Goal: Obtain resource: Download file/media

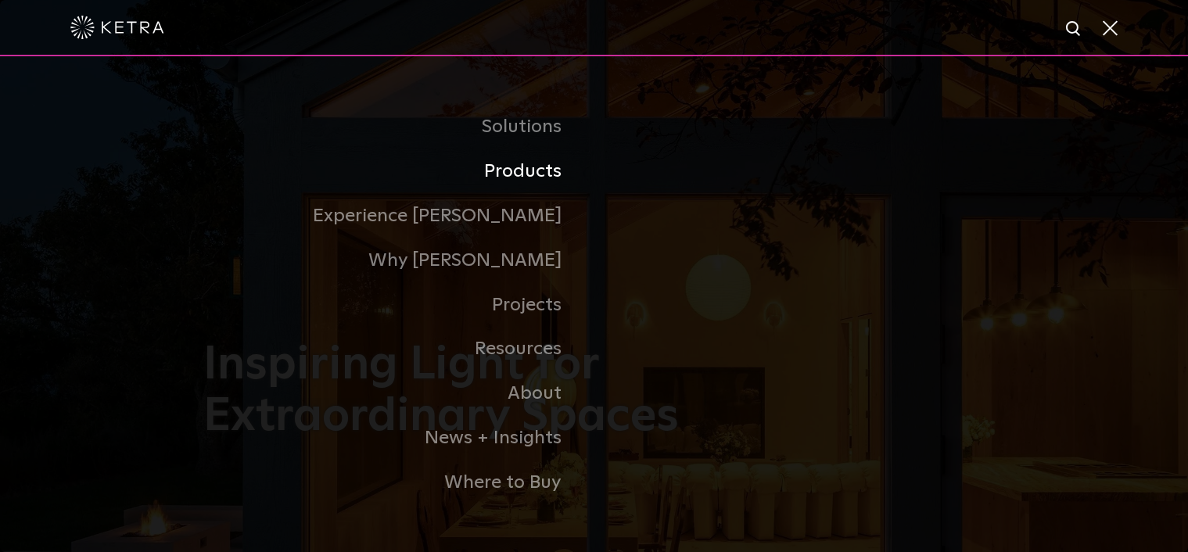
click at [540, 177] on link "Products" at bounding box center [398, 171] width 391 height 45
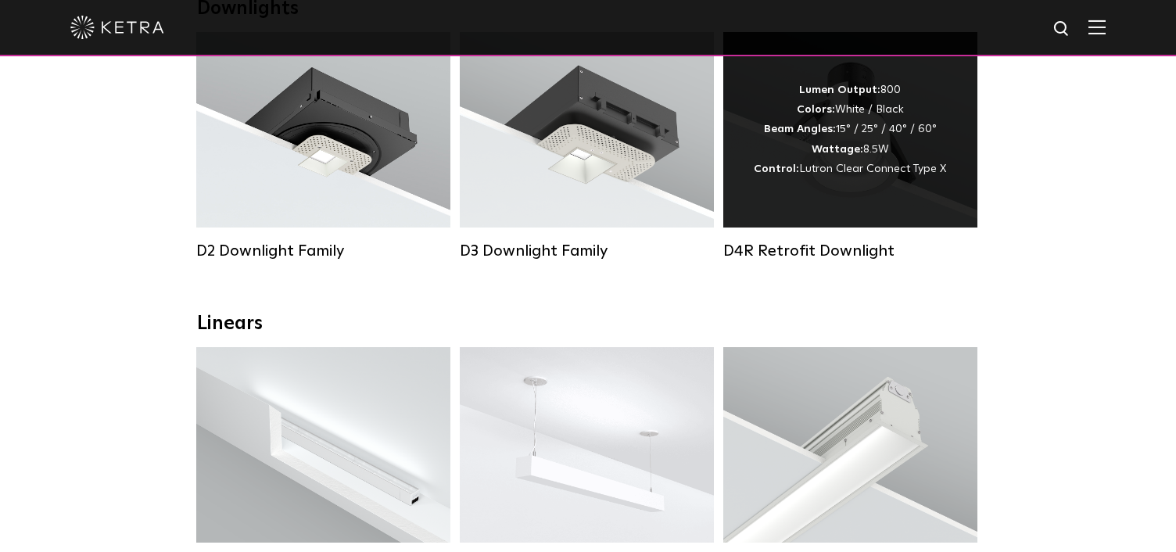
click at [867, 164] on div "Lumen Output: 800 Colors: White / Black Beam Angles: 15° / 25° / 40° / 60° Watt…" at bounding box center [850, 130] width 192 height 99
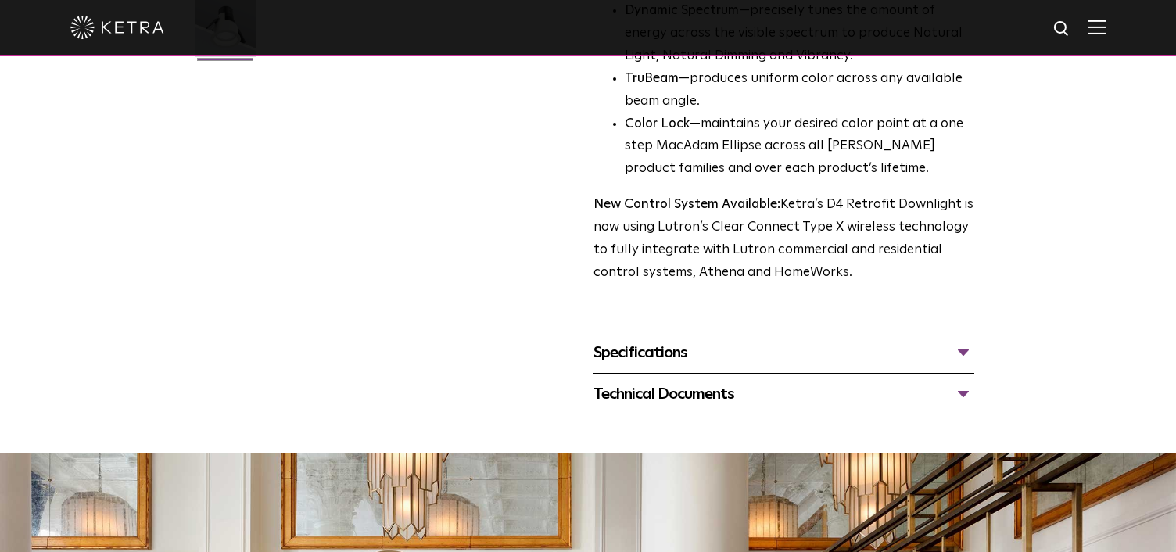
scroll to position [704, 0]
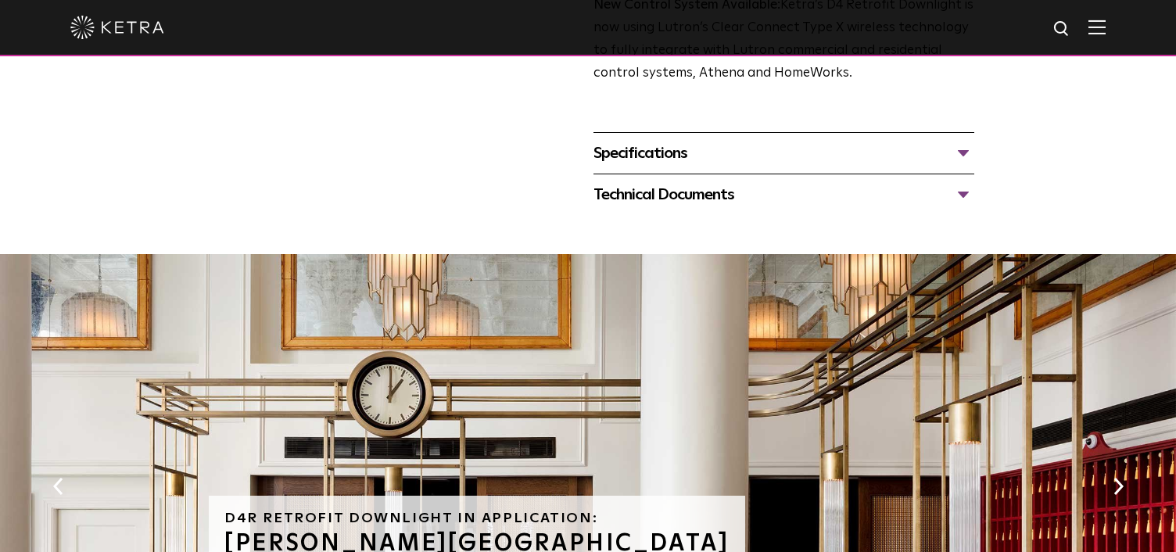
click at [961, 154] on div "Specifications" at bounding box center [783, 153] width 381 height 25
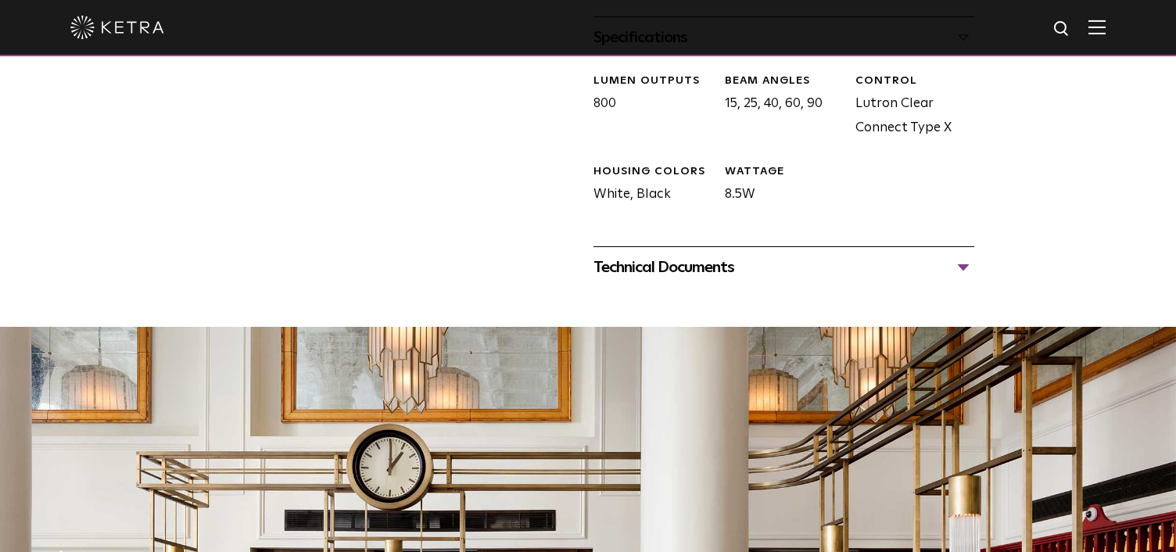
scroll to position [938, 0]
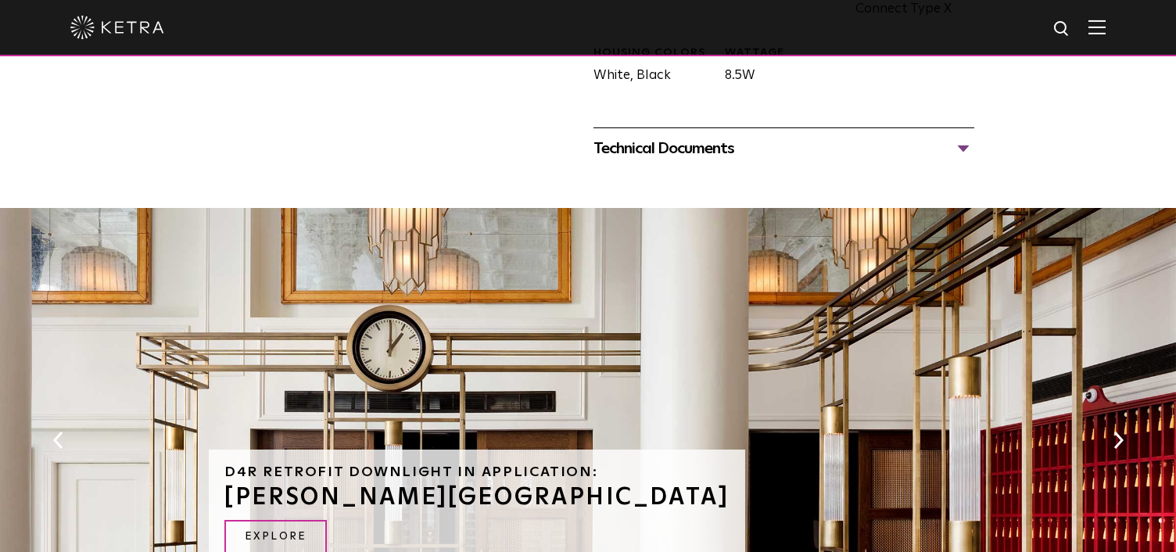
click at [964, 148] on div "Technical Documents" at bounding box center [783, 148] width 381 height 25
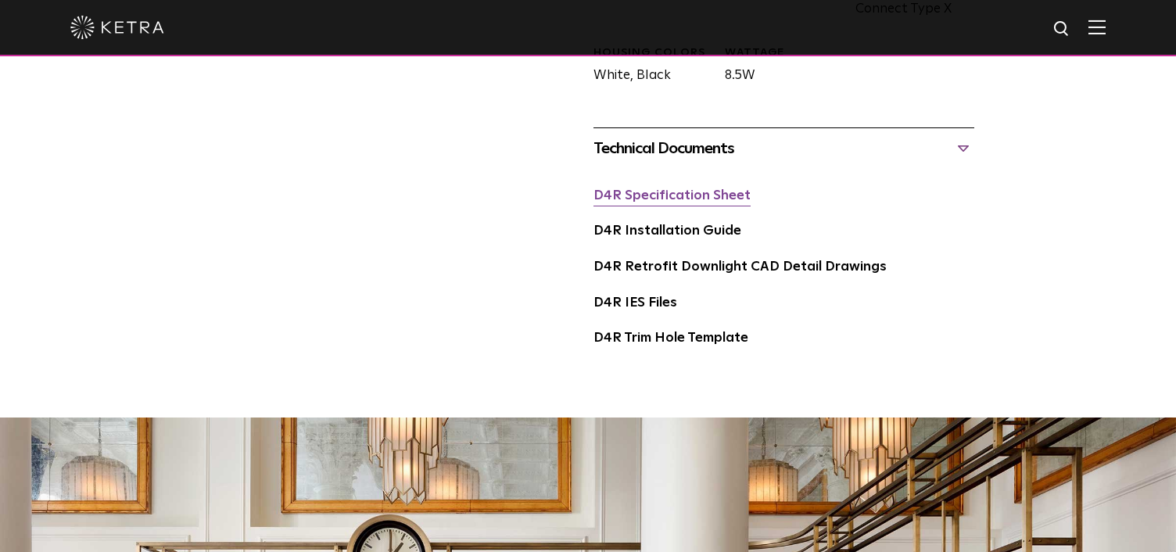
click at [687, 196] on link "D4R Specification Sheet" at bounding box center [671, 195] width 157 height 13
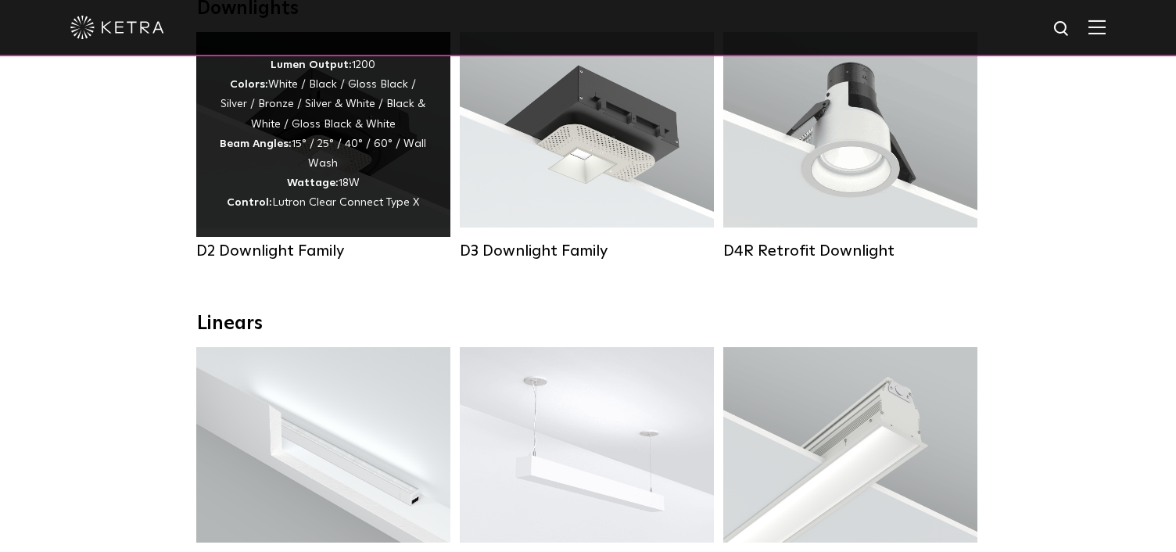
scroll to position [313, 0]
click at [360, 163] on div "Lumen Output: 1200 Colors: White / Black / Gloss Black / Silver / Bronze / Silv…" at bounding box center [323, 135] width 207 height 158
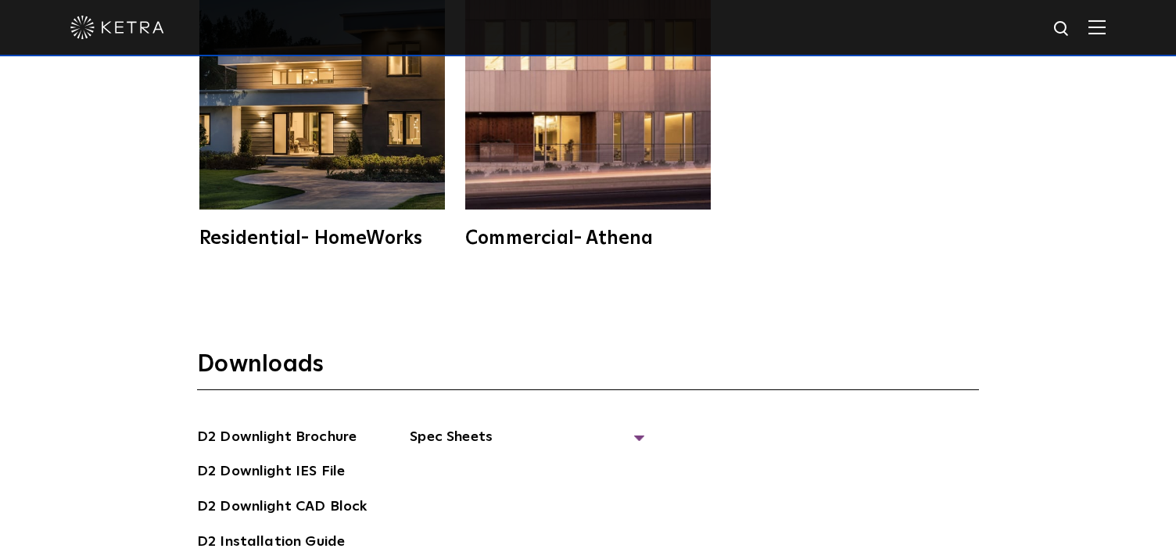
scroll to position [3988, 0]
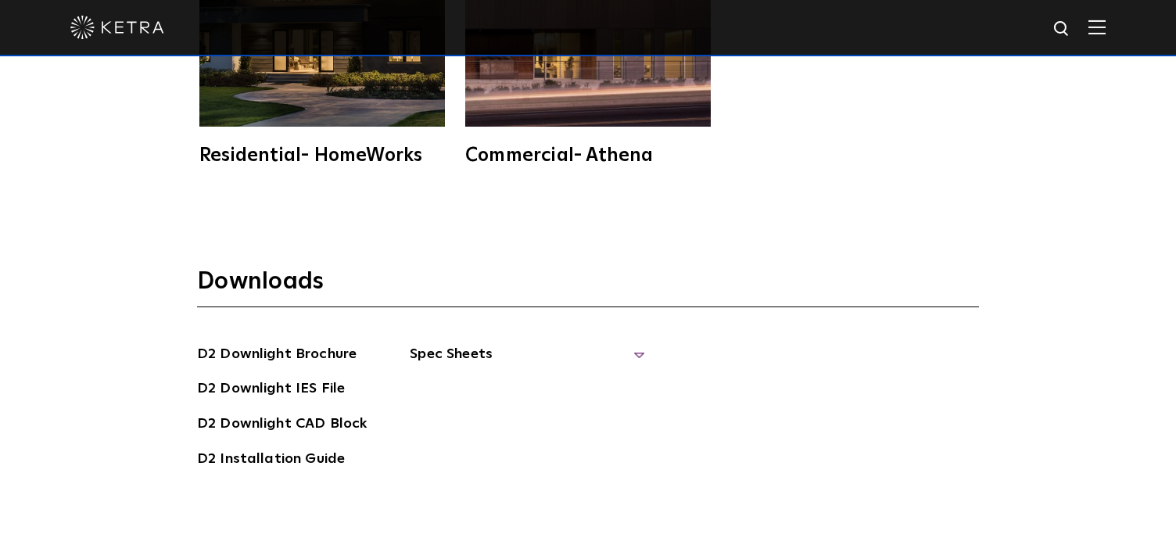
click at [633, 343] on span "Spec Sheets" at bounding box center [527, 360] width 235 height 34
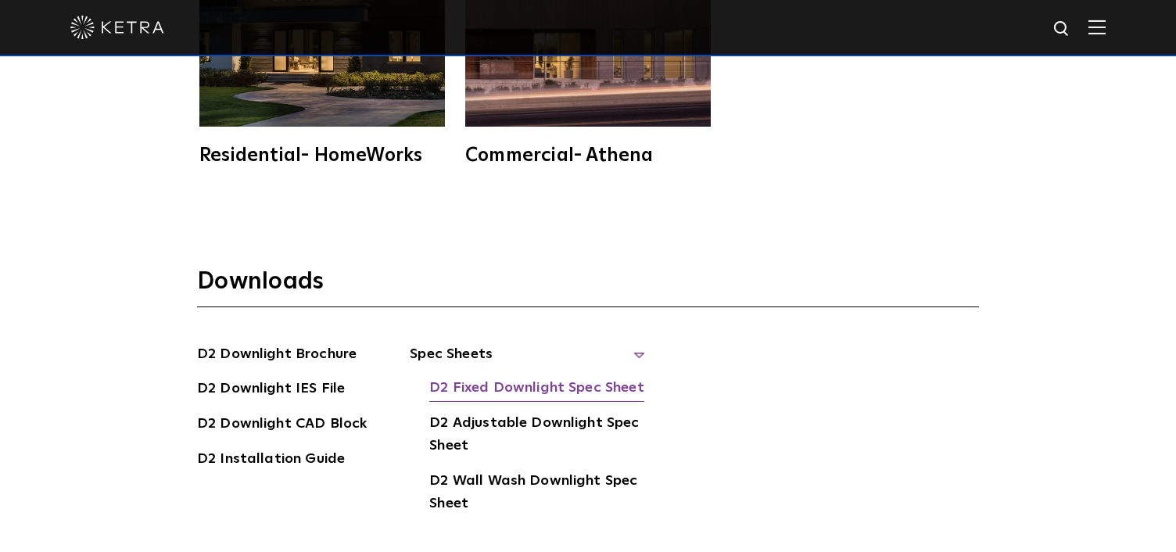
click at [531, 377] on link "D2 Fixed Downlight Spec Sheet" at bounding box center [536, 389] width 214 height 25
